Goal: Information Seeking & Learning: Check status

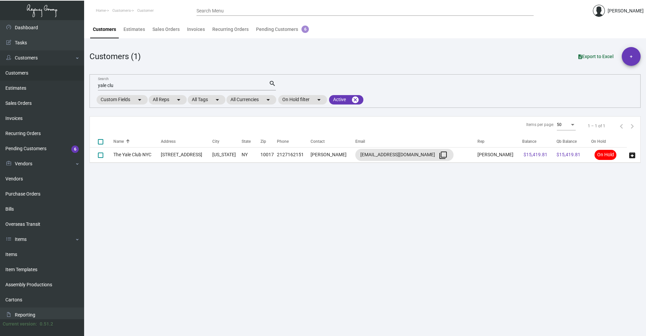
click at [498, 234] on main "Customers Estimates Sales Orders Invoices Recurring Orders Pending Customers 6 …" at bounding box center [365, 178] width 562 height 316
click at [117, 83] on div "yale clu Search" at bounding box center [183, 85] width 171 height 10
click at [118, 86] on input "yale clu" at bounding box center [183, 85] width 171 height 5
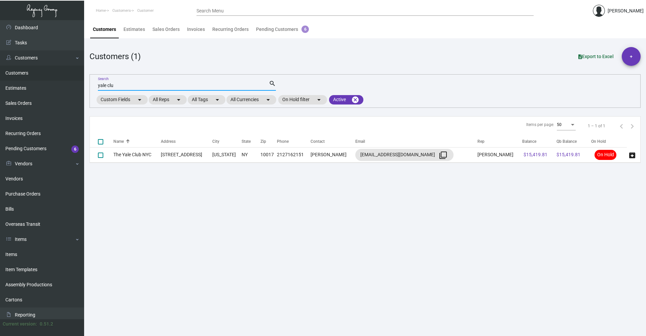
click at [118, 87] on input "yale clu" at bounding box center [183, 85] width 171 height 5
click at [118, 86] on input "yale clu" at bounding box center [183, 85] width 171 height 5
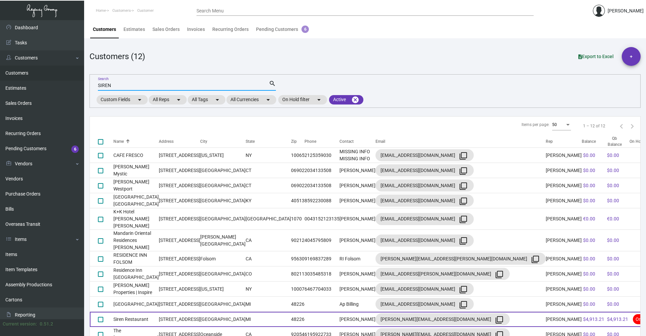
type input "SIREN"
click at [308, 312] on td at bounding box center [321, 319] width 35 height 15
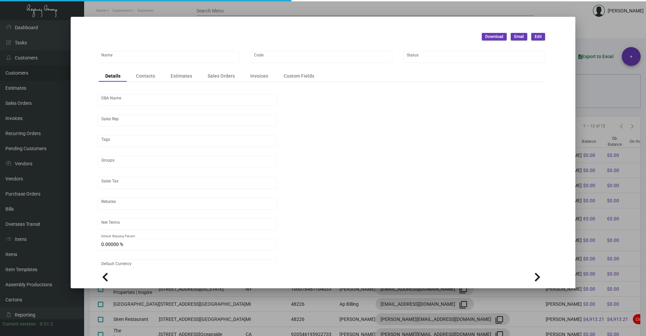
type input "Siren Restaurant"
type input "SR24"
type input "Detroit Hotel Hospitality LLC"
type input "[PERSON_NAME]"
type input "Out of State"
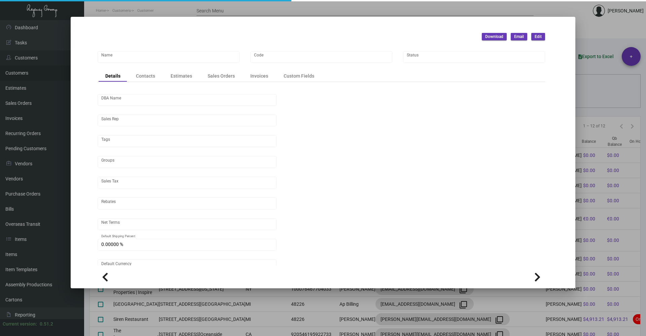
type input "Net 30"
type input "United States Dollar $"
type input "$ 0.00"
checkbox input "true"
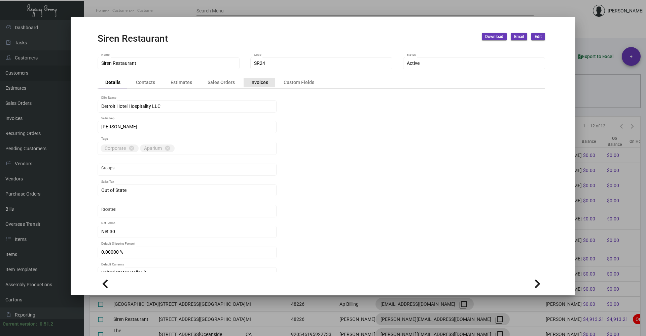
click at [259, 84] on div "Invoices" at bounding box center [259, 82] width 18 height 7
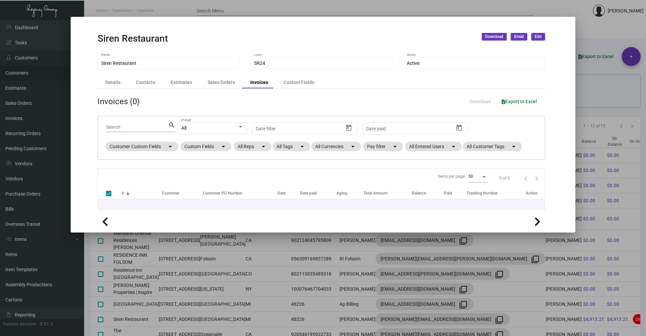
checkbox input "false"
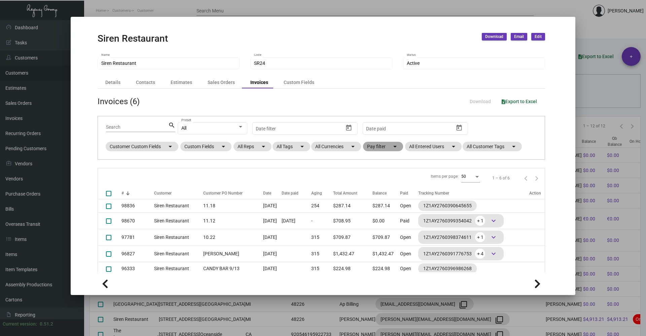
click at [385, 146] on mat-chip "Pay filter arrow_drop_down" at bounding box center [383, 146] width 40 height 9
click at [385, 187] on span "Open" at bounding box center [383, 187] width 11 height 8
click at [373, 190] on input "Open" at bounding box center [372, 190] width 0 height 0
checkbox input "true"
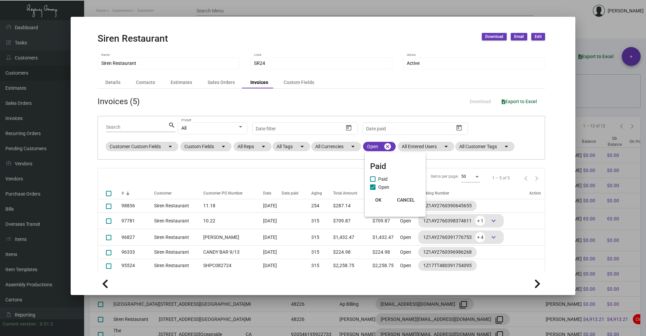
click at [379, 199] on span "OK" at bounding box center [378, 199] width 6 height 5
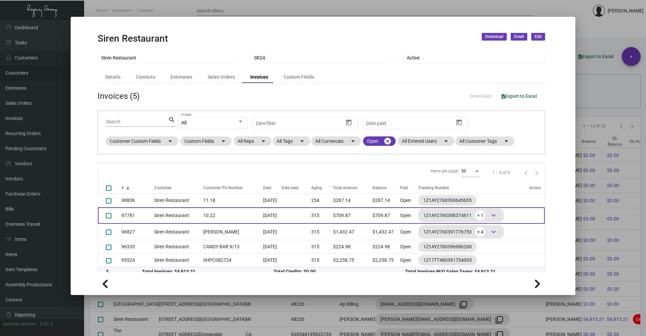
scroll to position [11, 0]
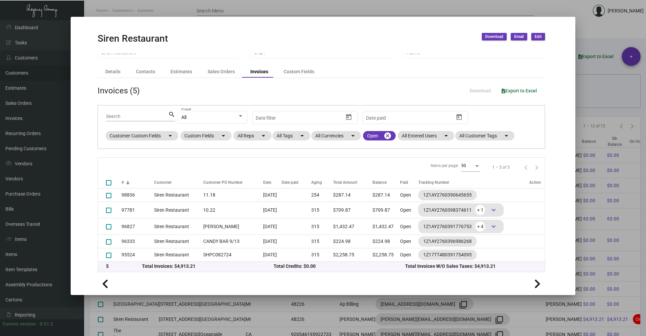
click at [598, 92] on div at bounding box center [323, 168] width 646 height 336
